Goal: Task Accomplishment & Management: Use online tool/utility

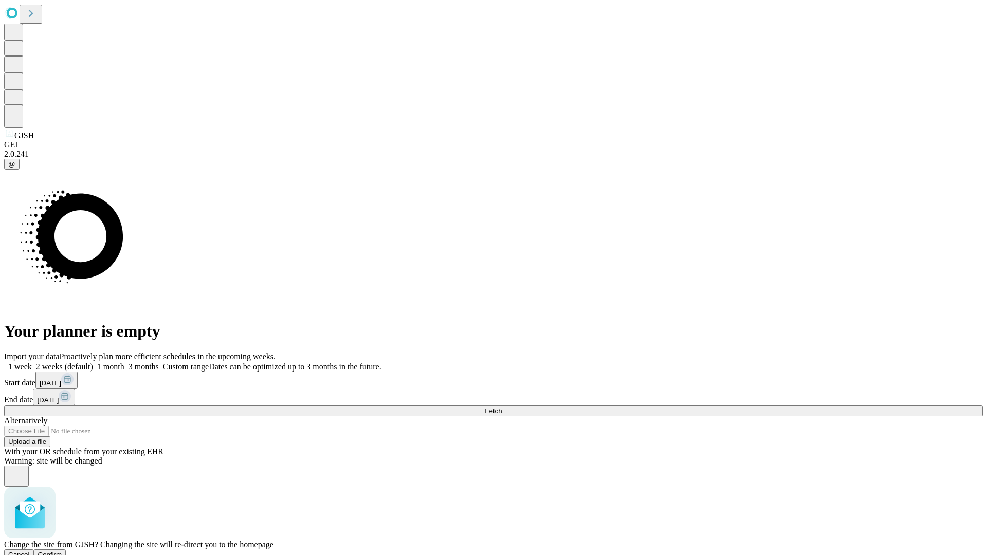
click at [62, 551] on span "Confirm" at bounding box center [50, 555] width 24 height 8
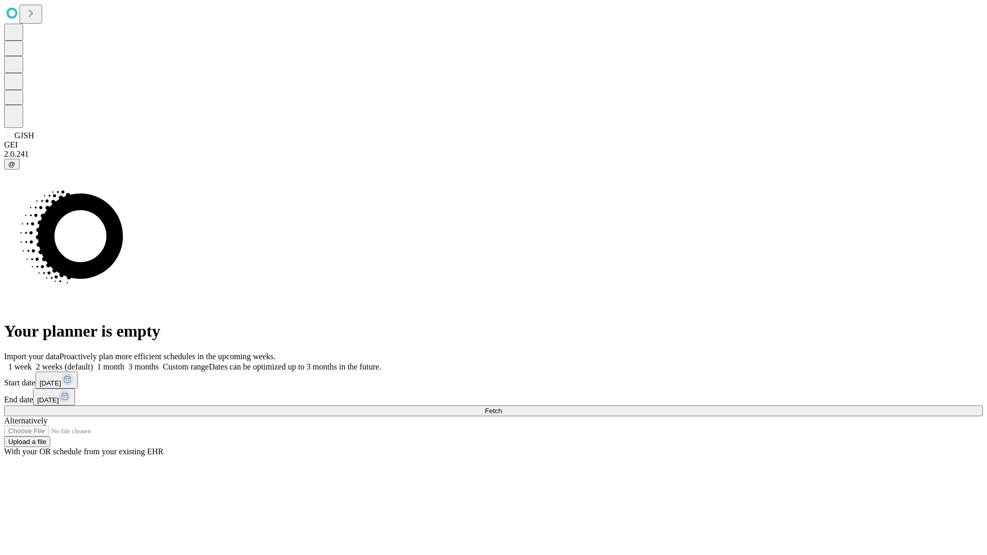
click at [93, 362] on label "2 weeks (default)" at bounding box center [62, 366] width 61 height 9
click at [502, 407] on span "Fetch" at bounding box center [493, 411] width 17 height 8
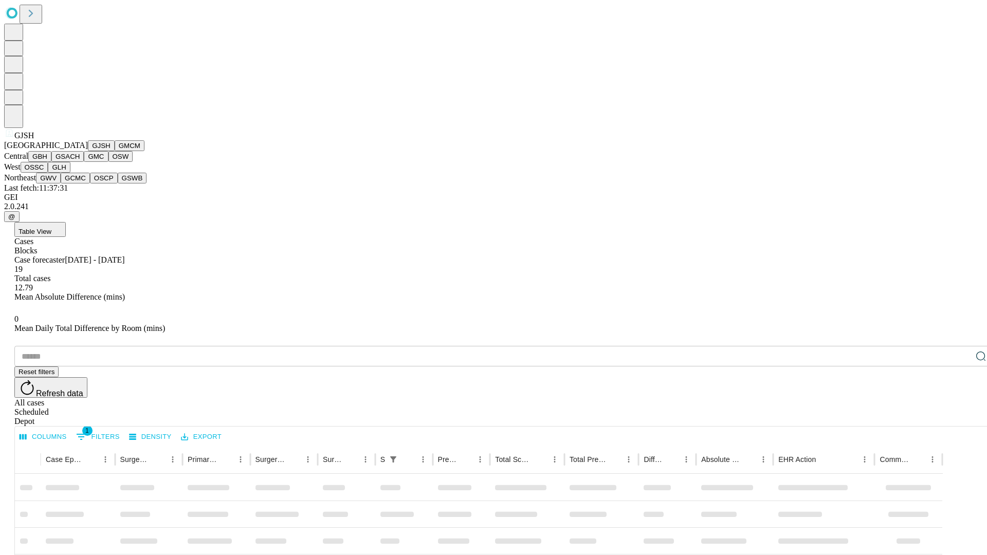
click at [115, 151] on button "GMCM" at bounding box center [130, 145] width 30 height 11
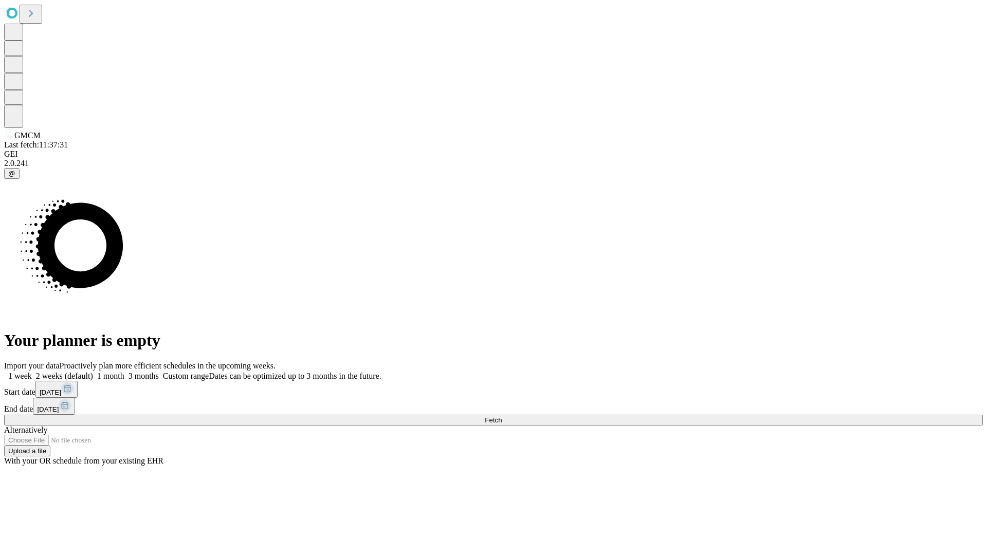
click at [93, 372] on label "2 weeks (default)" at bounding box center [62, 376] width 61 height 9
click at [502, 416] on span "Fetch" at bounding box center [493, 420] width 17 height 8
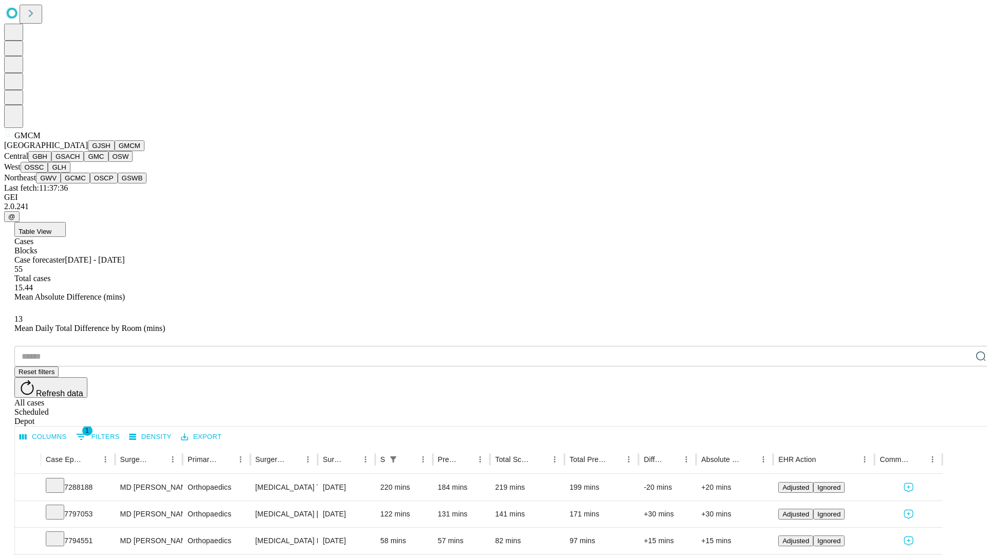
click at [51, 162] on button "GBH" at bounding box center [39, 156] width 23 height 11
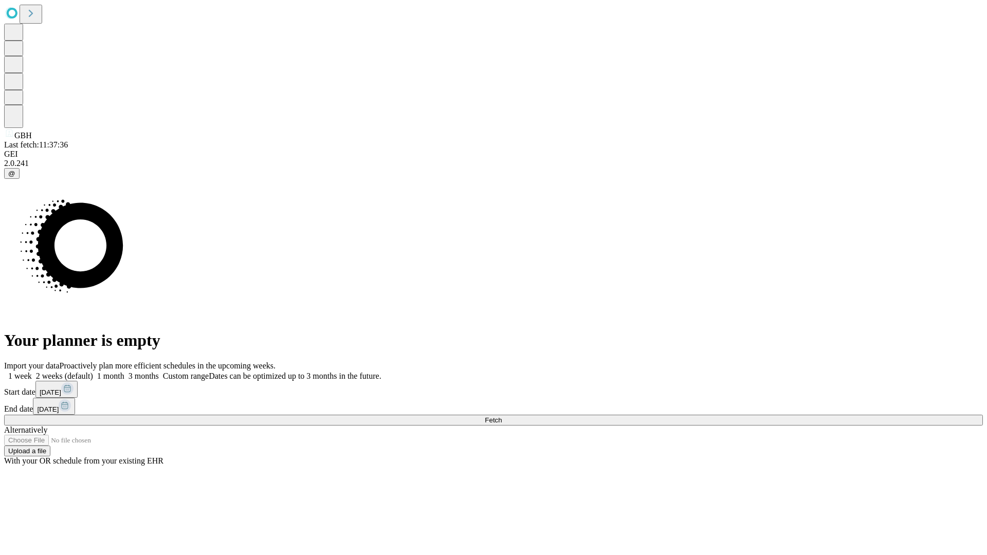
click at [93, 372] on label "2 weeks (default)" at bounding box center [62, 376] width 61 height 9
click at [502, 416] on span "Fetch" at bounding box center [493, 420] width 17 height 8
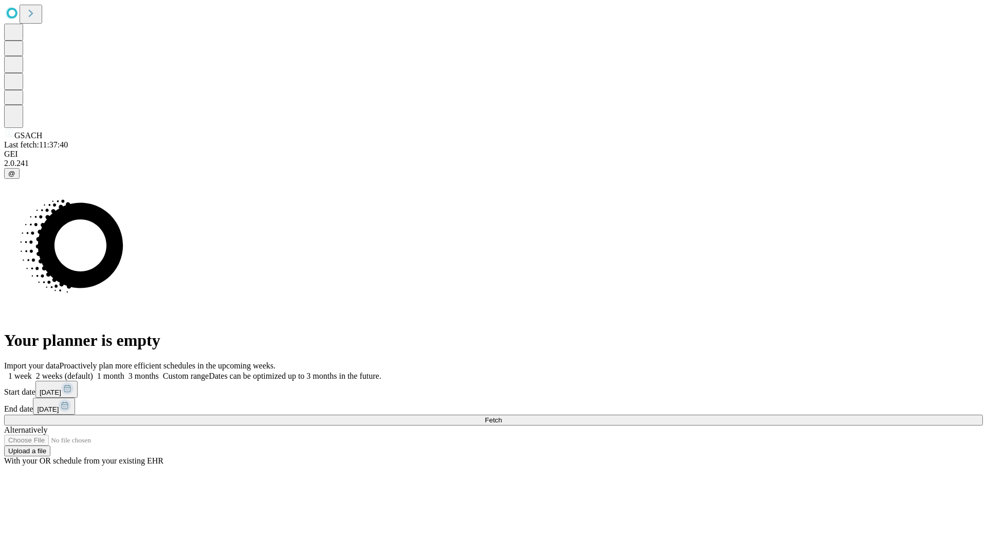
click at [93, 372] on label "2 weeks (default)" at bounding box center [62, 376] width 61 height 9
click at [502, 416] on span "Fetch" at bounding box center [493, 420] width 17 height 8
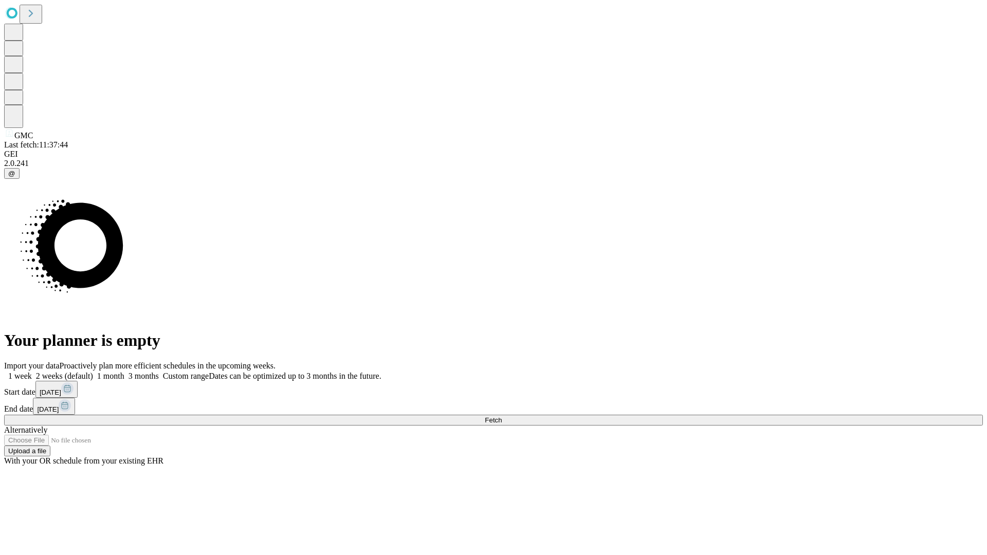
click at [93, 372] on label "2 weeks (default)" at bounding box center [62, 376] width 61 height 9
click at [502, 416] on span "Fetch" at bounding box center [493, 420] width 17 height 8
click at [93, 372] on label "2 weeks (default)" at bounding box center [62, 376] width 61 height 9
click at [502, 416] on span "Fetch" at bounding box center [493, 420] width 17 height 8
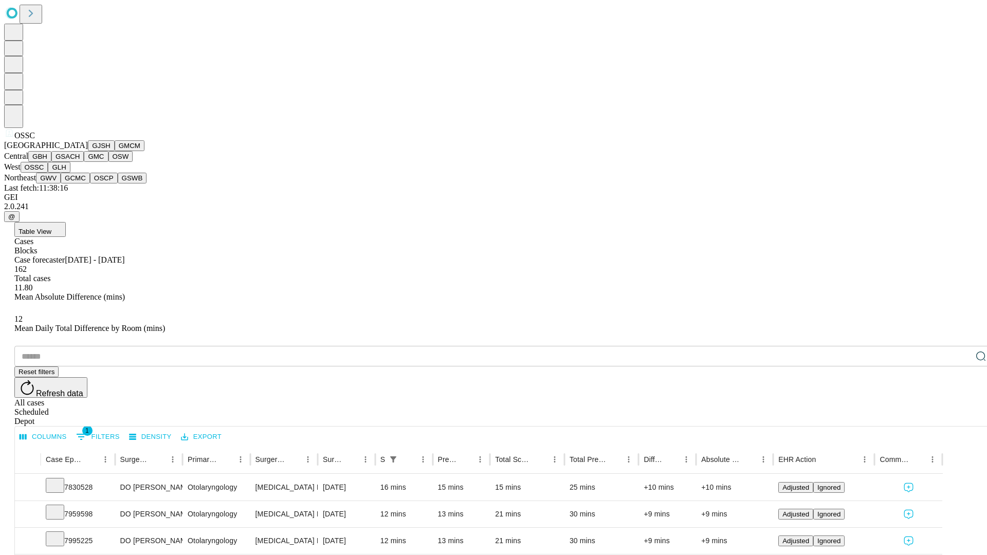
click at [70, 173] on button "GLH" at bounding box center [59, 167] width 22 height 11
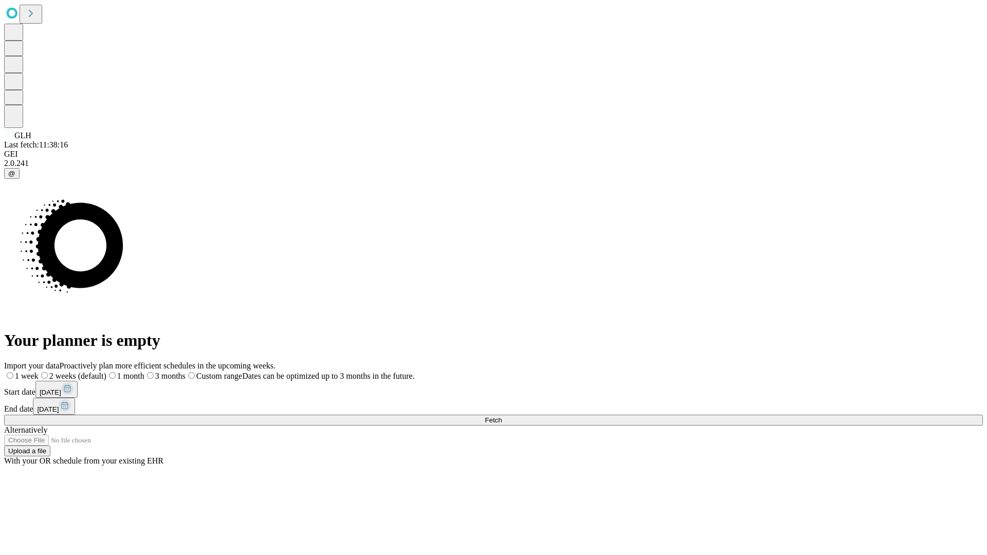
click at [106, 372] on label "2 weeks (default)" at bounding box center [73, 376] width 68 height 9
click at [502, 416] on span "Fetch" at bounding box center [493, 420] width 17 height 8
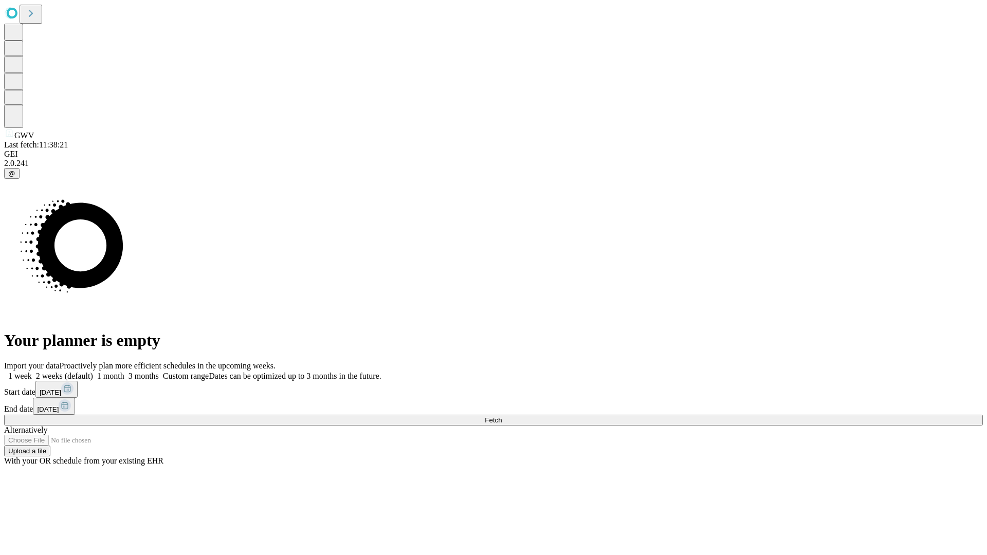
click at [93, 372] on label "2 weeks (default)" at bounding box center [62, 376] width 61 height 9
click at [502, 416] on span "Fetch" at bounding box center [493, 420] width 17 height 8
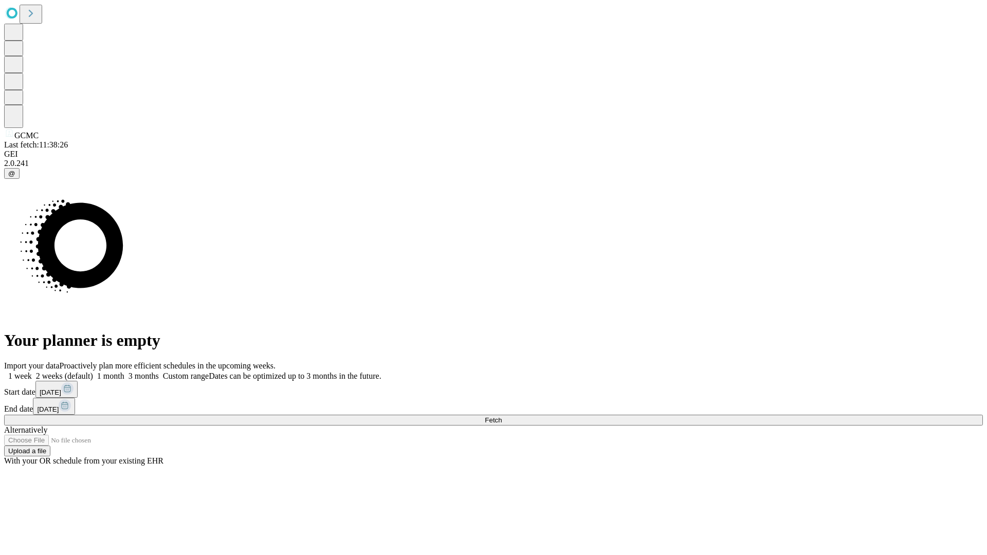
click at [502, 416] on span "Fetch" at bounding box center [493, 420] width 17 height 8
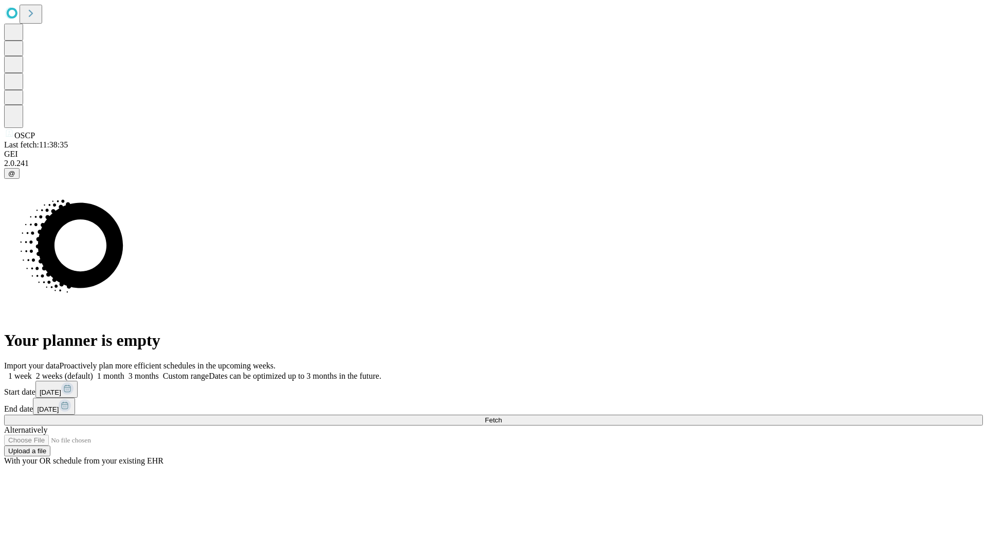
click at [93, 372] on label "2 weeks (default)" at bounding box center [62, 376] width 61 height 9
click at [502, 416] on span "Fetch" at bounding box center [493, 420] width 17 height 8
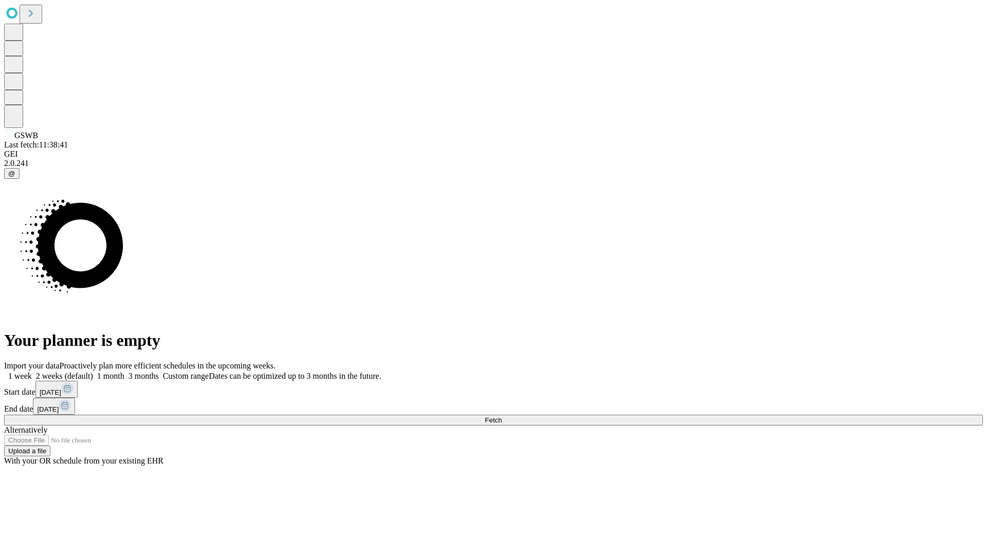
click at [93, 372] on label "2 weeks (default)" at bounding box center [62, 376] width 61 height 9
click at [502, 416] on span "Fetch" at bounding box center [493, 420] width 17 height 8
